Goal: Find specific page/section: Find specific page/section

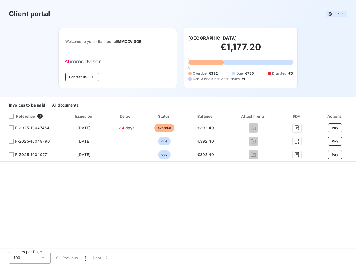
click at [336, 14] on span "FR" at bounding box center [336, 14] width 4 height 4
click at [81, 77] on button "Contact us" at bounding box center [82, 77] width 34 height 9
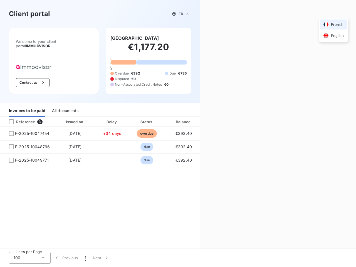
click at [207, 38] on div "Contact us Fill out the form below, and a member of our team will get back to y…" at bounding box center [278, 133] width 156 height 267
click at [27, 105] on div "Invoices to be paid" at bounding box center [27, 111] width 36 height 12
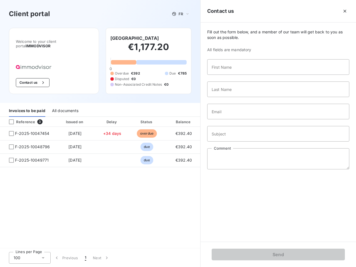
click at [65, 105] on div "All documents" at bounding box center [65, 111] width 26 height 12
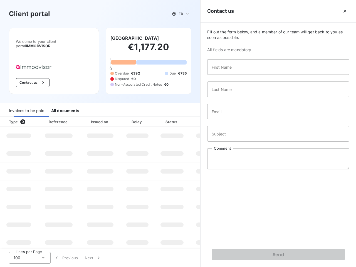
click at [30, 116] on div "Invoices to be paid All documents" at bounding box center [100, 111] width 200 height 12
click at [11, 116] on div "Invoices to be paid" at bounding box center [27, 111] width 36 height 12
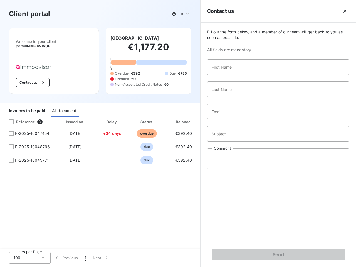
click at [84, 116] on div "Invoices to be paid All documents" at bounding box center [100, 111] width 200 height 12
click at [125, 116] on div "Invoices to be paid All documents" at bounding box center [100, 111] width 200 height 12
click at [164, 116] on div "Invoices to be paid All documents" at bounding box center [100, 111] width 200 height 12
